Goal: Navigation & Orientation: Find specific page/section

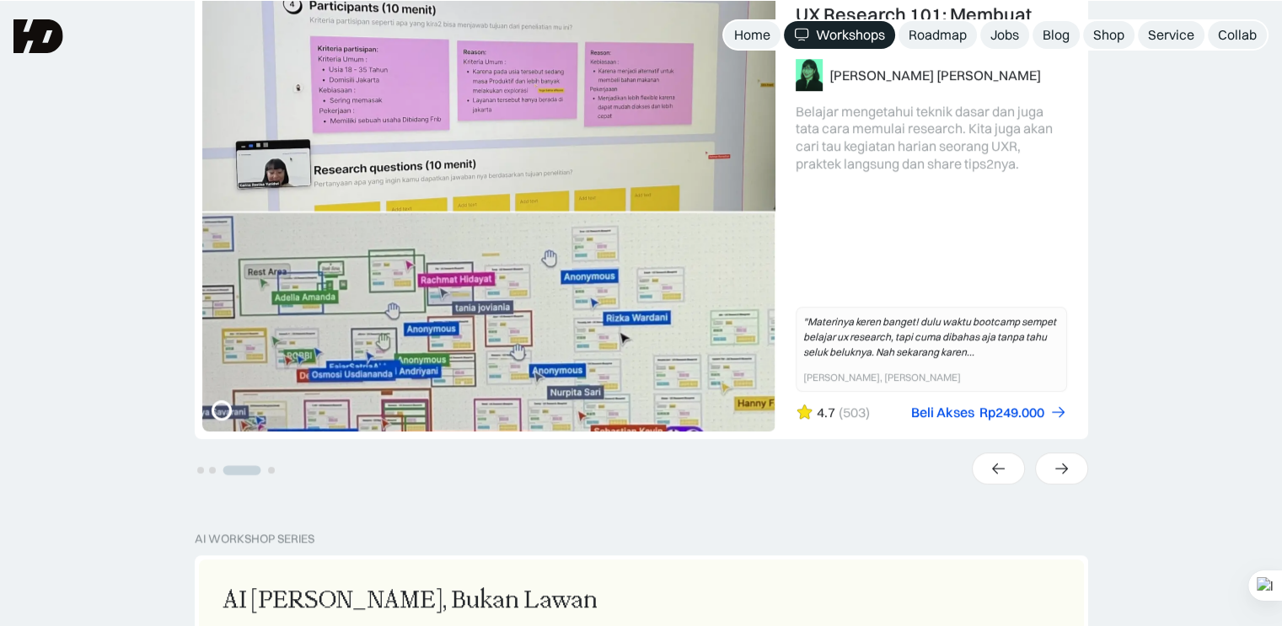
scroll to position [421, 0]
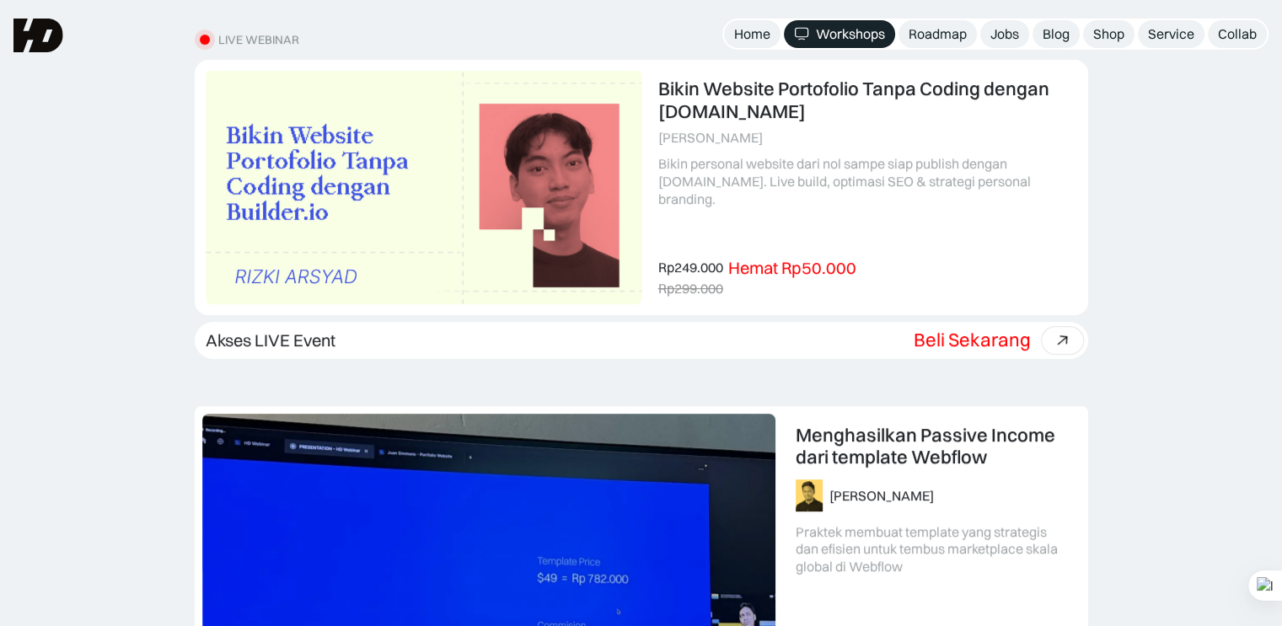
click at [26, 42] on img at bounding box center [38, 36] width 50 height 34
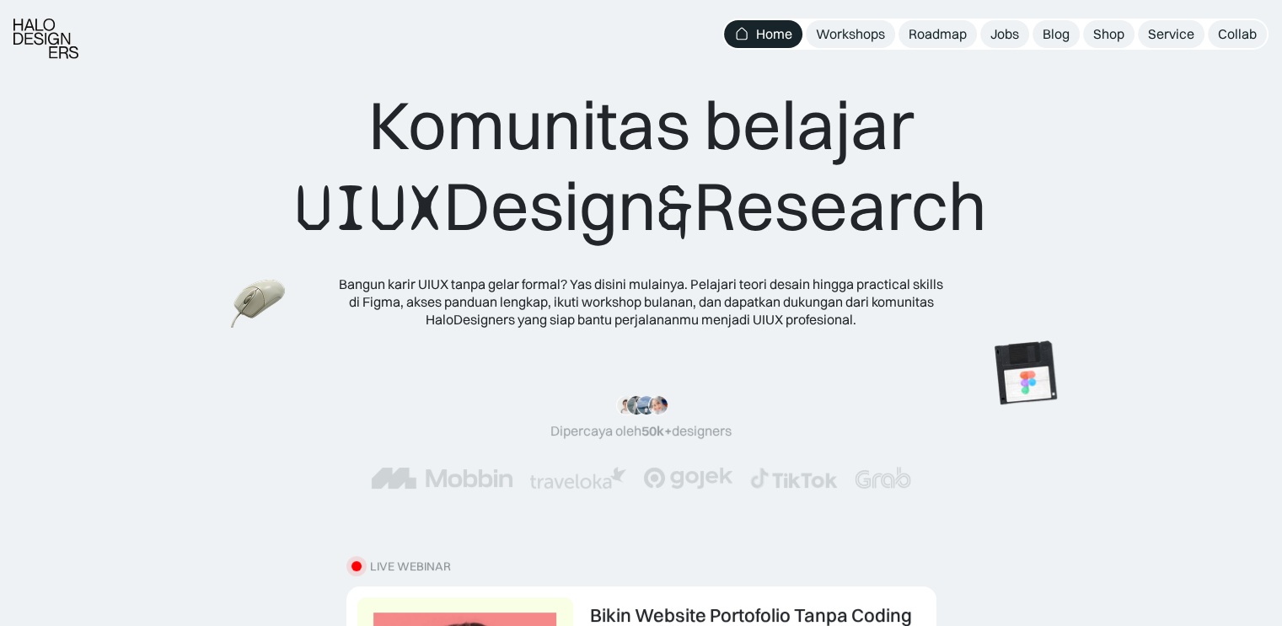
scroll to position [337, 0]
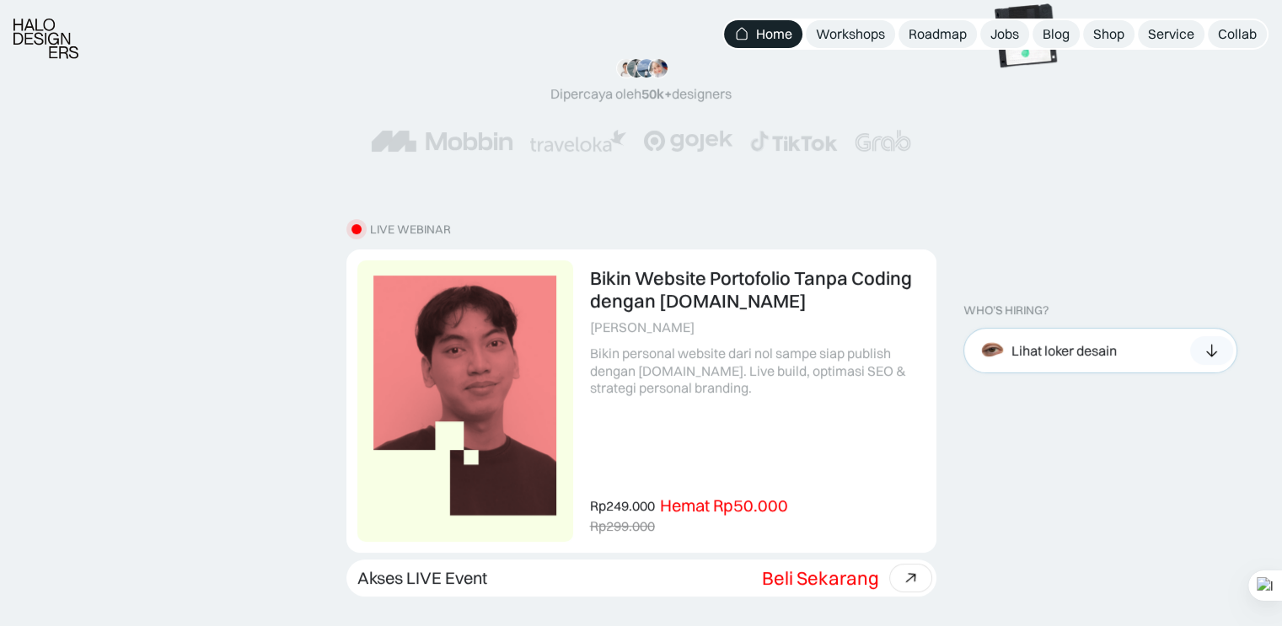
click at [1185, 353] on div "Lihat loker desain" at bounding box center [1100, 350] width 274 height 45
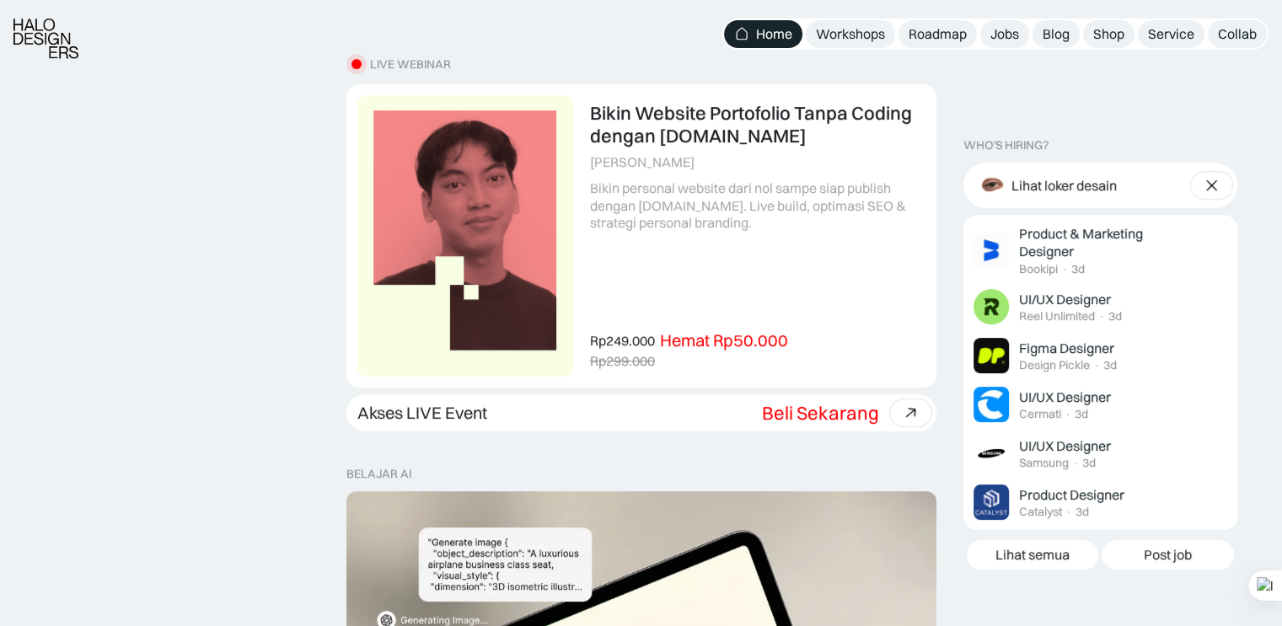
scroll to position [506, 0]
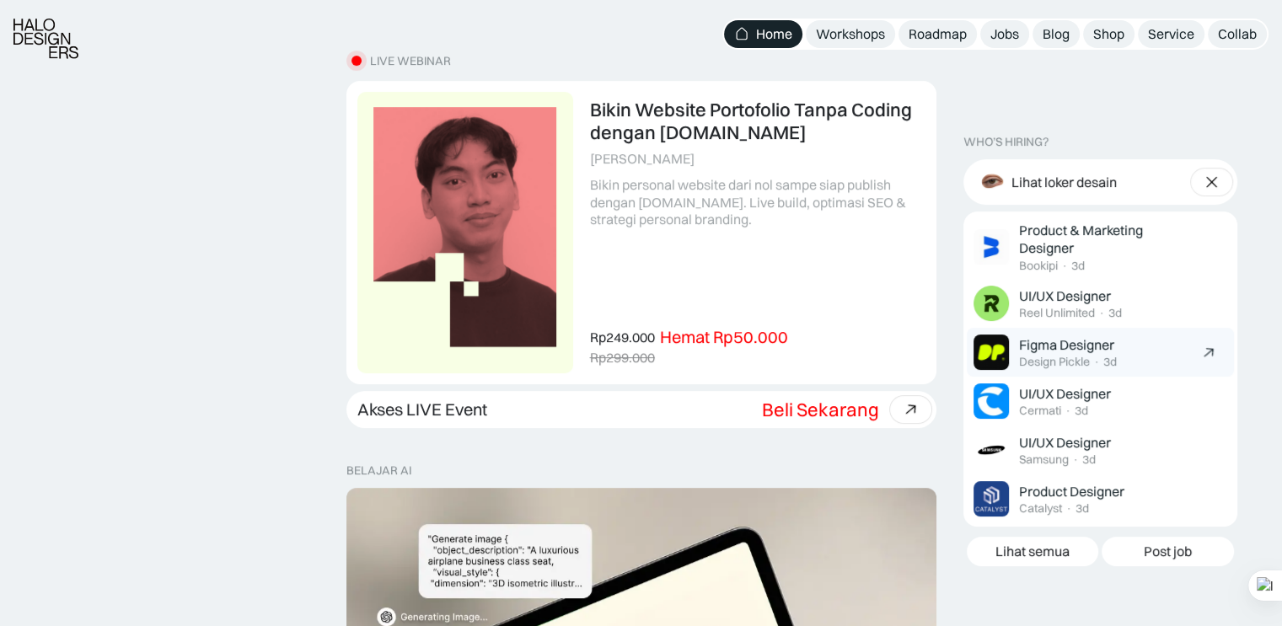
click at [1058, 345] on div "Figma Designer" at bounding box center [1066, 345] width 95 height 18
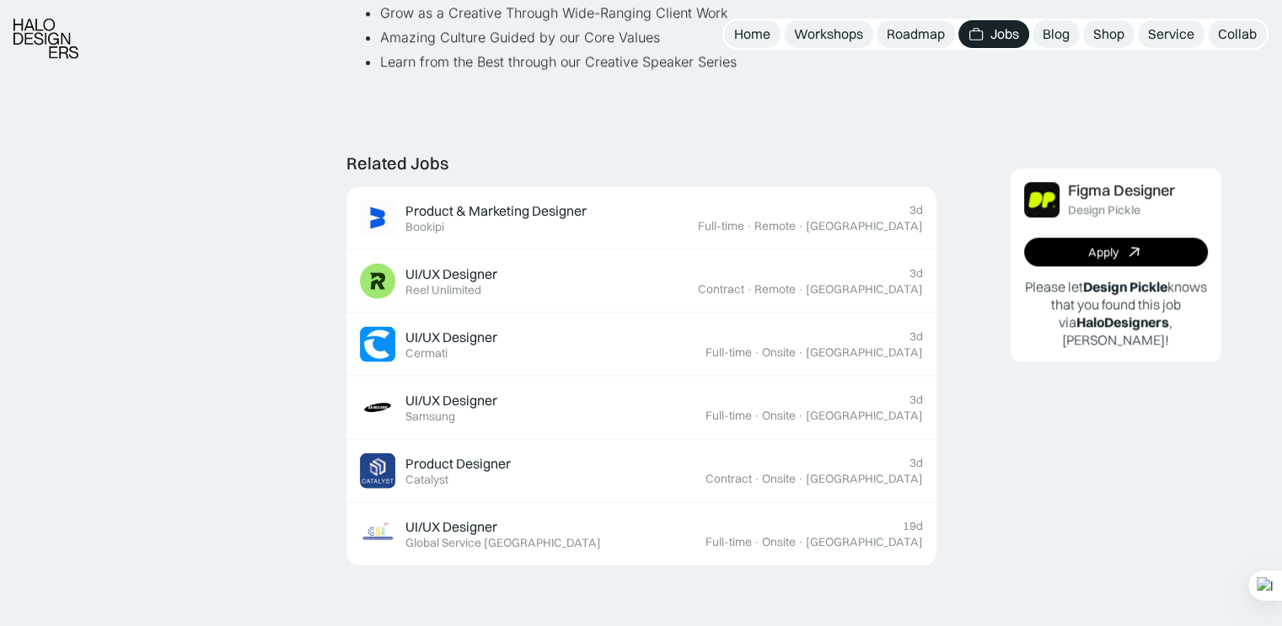
scroll to position [1432, 0]
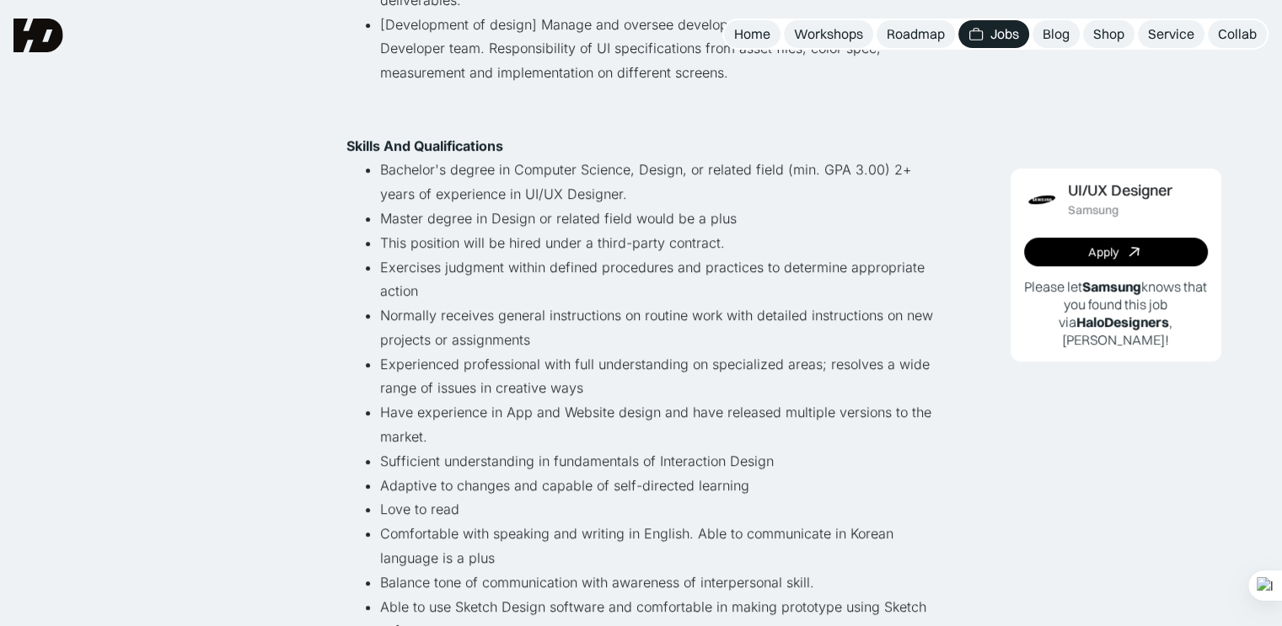
scroll to position [590, 0]
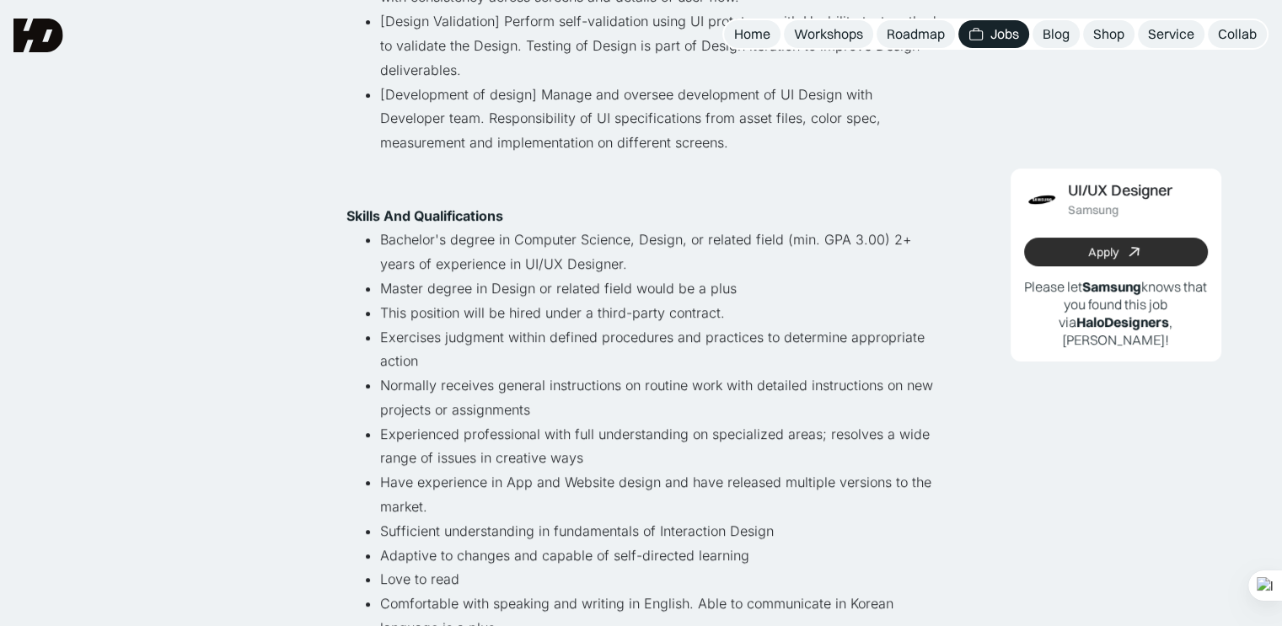
click at [1092, 245] on div "Apply" at bounding box center [1103, 252] width 30 height 14
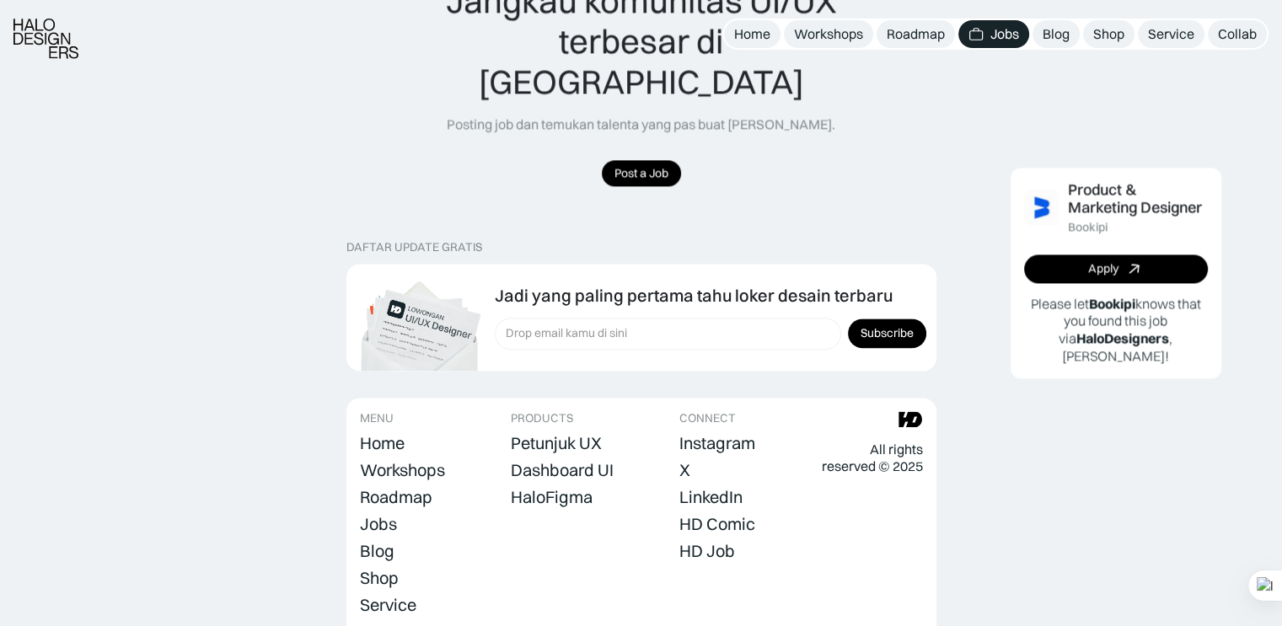
scroll to position [2241, 0]
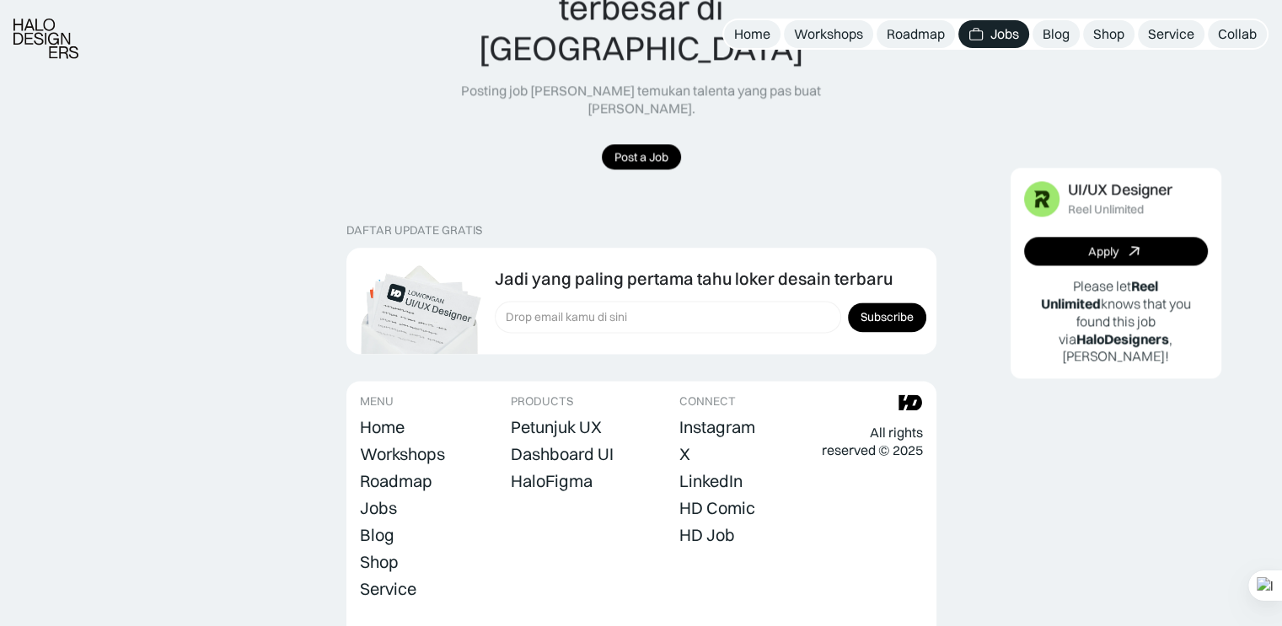
scroll to position [2168, 0]
